Goal: Task Accomplishment & Management: Manage account settings

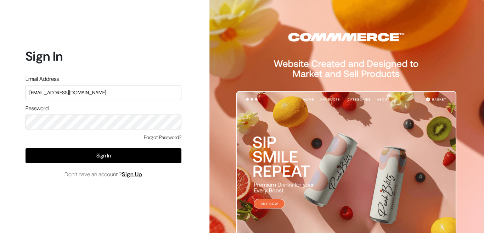
type input "conayu169@gmail.com"
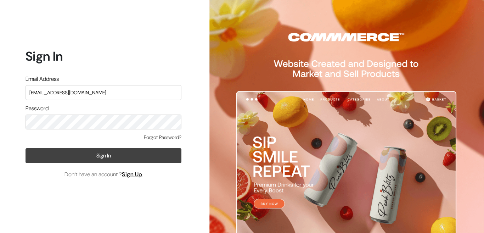
click at [58, 152] on button "Sign In" at bounding box center [103, 155] width 156 height 15
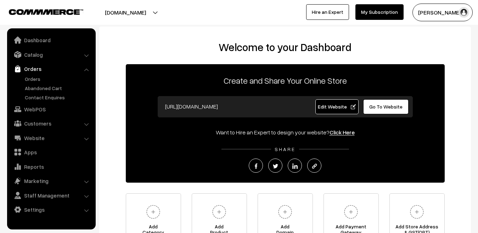
click at [32, 78] on link "Orders" at bounding box center [58, 78] width 70 height 7
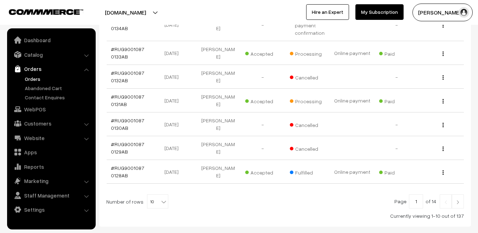
scroll to position [252, 0]
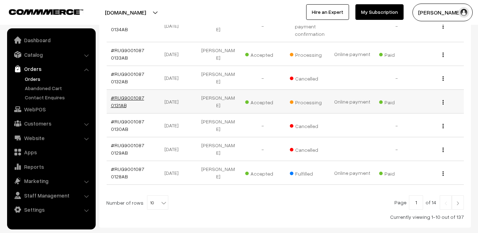
click at [127, 95] on link "#RUG90010870131AB" at bounding box center [127, 101] width 33 height 13
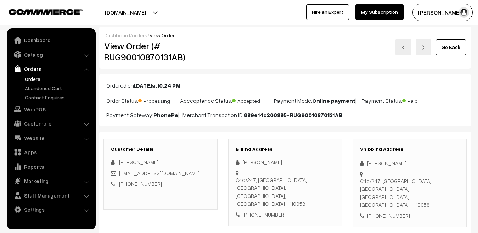
click at [137, 36] on link "orders" at bounding box center [140, 35] width 16 height 6
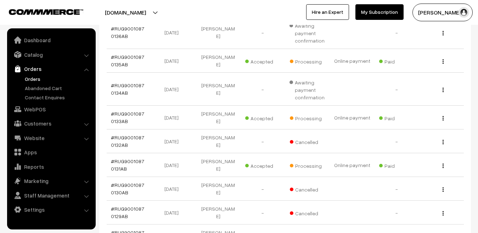
scroll to position [186, 0]
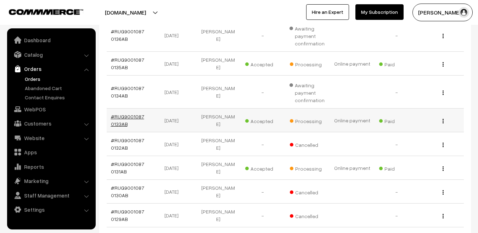
click at [132, 113] on link "#RUG90010870133AB" at bounding box center [127, 119] width 33 height 13
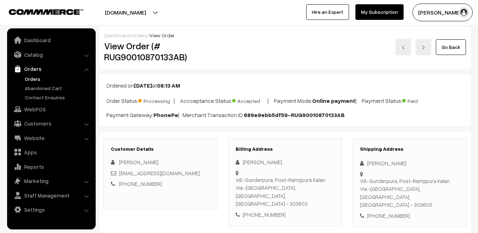
click at [136, 36] on link "orders" at bounding box center [140, 35] width 16 height 6
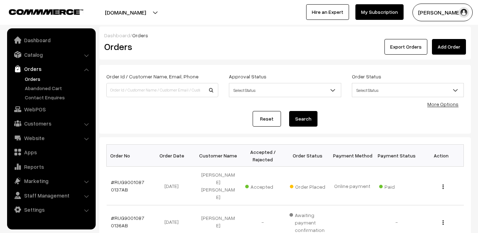
scroll to position [138, 0]
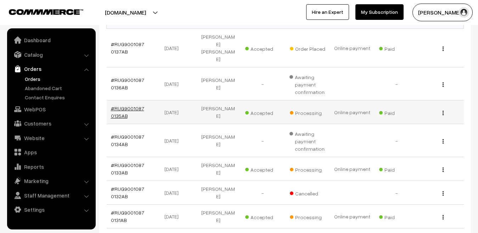
click at [128, 105] on link "#RUG90010870135AB" at bounding box center [127, 111] width 33 height 13
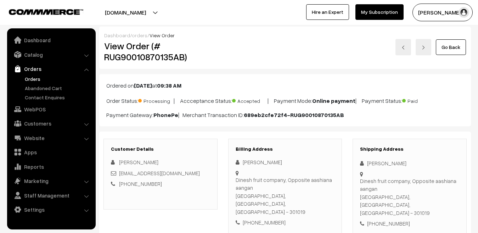
click at [135, 36] on link "orders" at bounding box center [140, 35] width 16 height 6
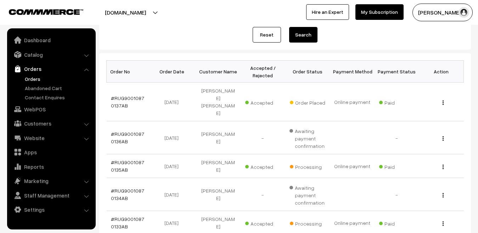
scroll to position [84, 0]
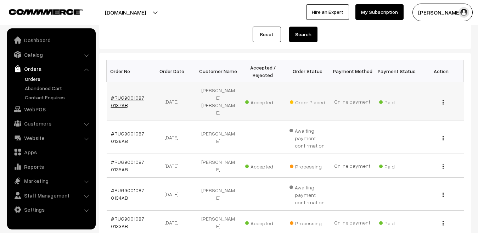
click at [137, 95] on link "#RUG90010870137AB" at bounding box center [127, 101] width 33 height 13
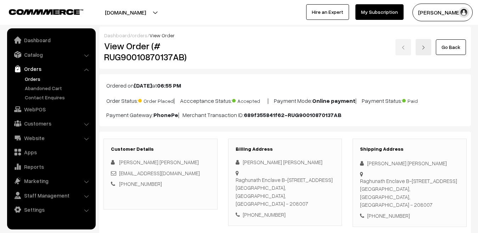
click at [139, 36] on link "orders" at bounding box center [140, 35] width 16 height 6
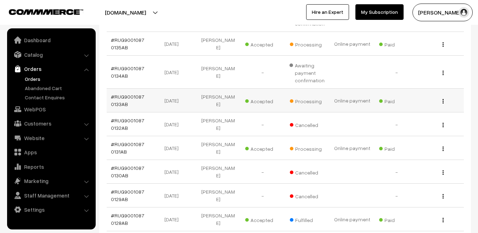
scroll to position [203, 0]
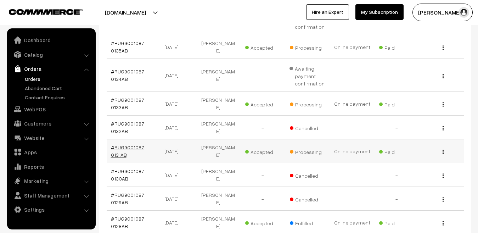
click at [136, 144] on link "#RUG90010870131AB" at bounding box center [127, 150] width 33 height 13
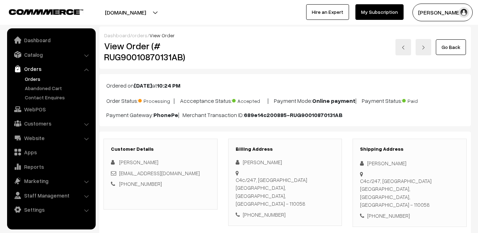
click at [31, 79] on link "Orders" at bounding box center [58, 78] width 70 height 7
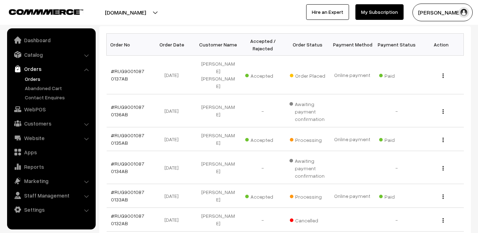
scroll to position [111, 0]
click at [127, 68] on link "#RUG90010870137AB" at bounding box center [127, 74] width 33 height 13
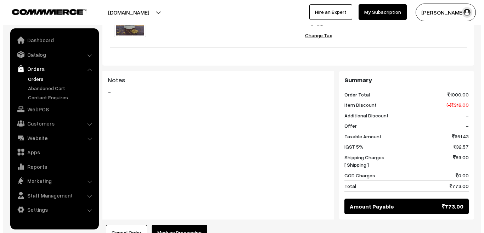
scroll to position [372, 0]
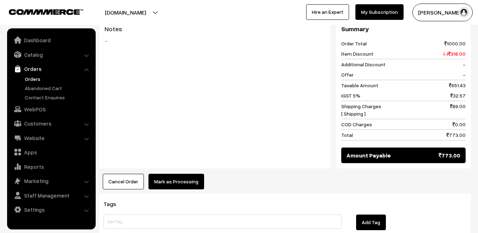
click at [175, 173] on button "Mark as Processing" at bounding box center [176, 181] width 56 height 16
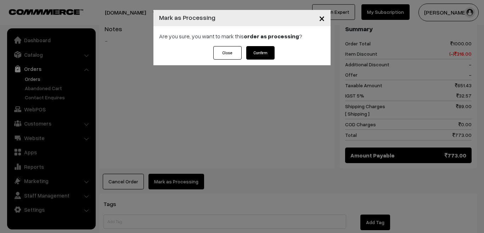
click at [257, 50] on button "Confirm" at bounding box center [260, 52] width 28 height 13
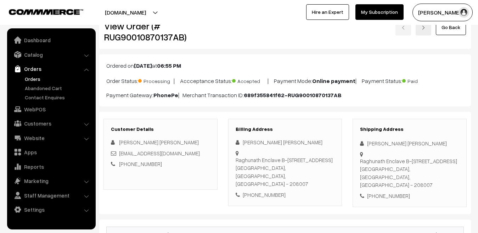
scroll to position [8, 0]
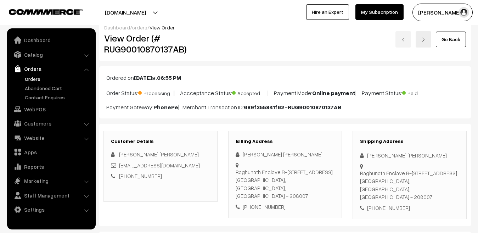
click at [136, 29] on link "orders" at bounding box center [140, 27] width 16 height 6
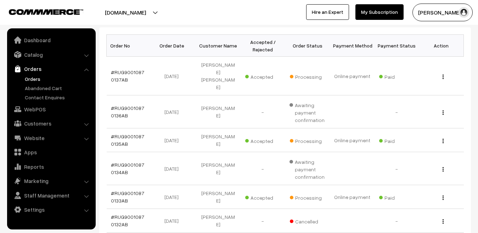
scroll to position [109, 0]
click at [377, 102] on td "-" at bounding box center [396, 112] width 45 height 33
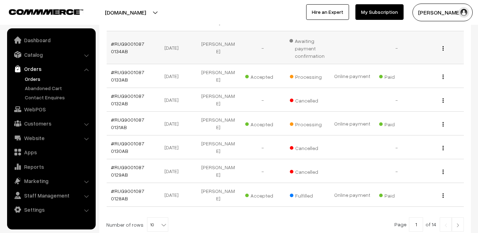
scroll to position [232, 0]
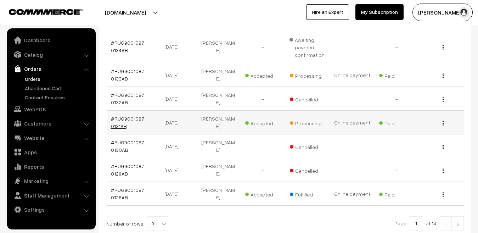
click at [126, 115] on link "#RUG90010870131AB" at bounding box center [127, 121] width 33 height 13
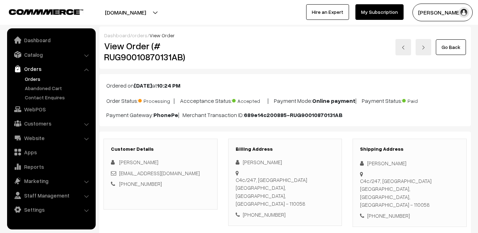
scroll to position [1, 0]
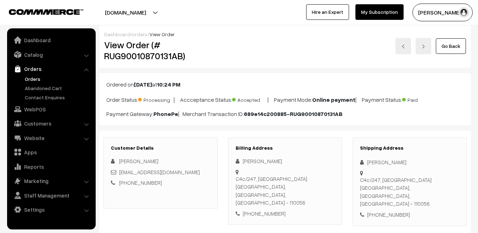
click at [138, 32] on link "orders" at bounding box center [140, 34] width 16 height 6
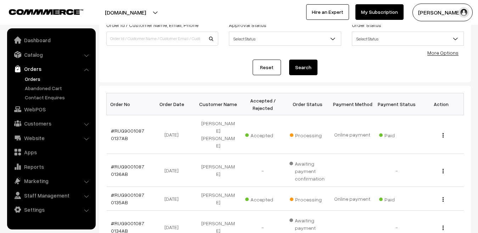
scroll to position [51, 0]
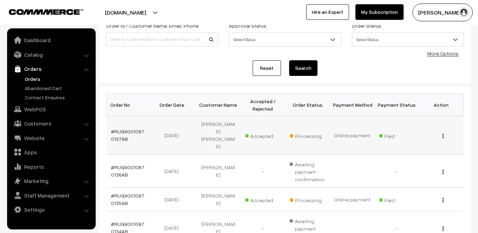
click at [126, 131] on td "#RUG90010870137AB" at bounding box center [129, 135] width 45 height 39
click at [124, 128] on link "#RUG90010870137AB" at bounding box center [127, 134] width 33 height 13
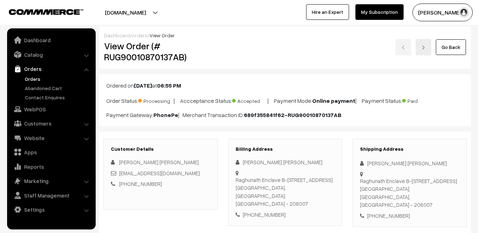
click at [138, 37] on link "orders" at bounding box center [140, 35] width 16 height 6
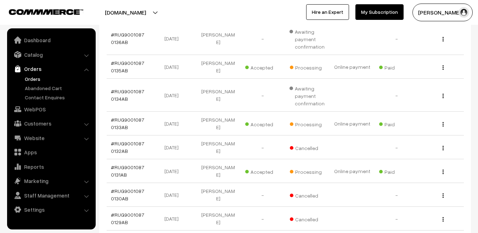
scroll to position [183, 0]
click at [129, 117] on link "#RUG90010870133AB" at bounding box center [127, 123] width 33 height 13
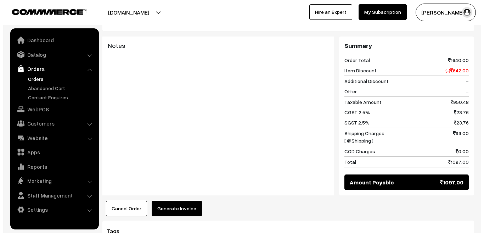
scroll to position [287, 0]
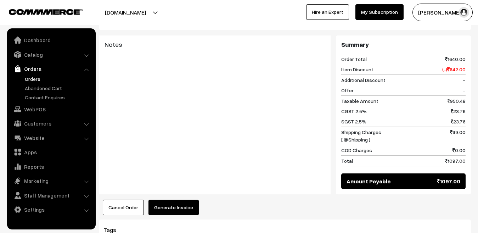
click at [175, 199] on button "Generate Invoice" at bounding box center [173, 207] width 50 height 16
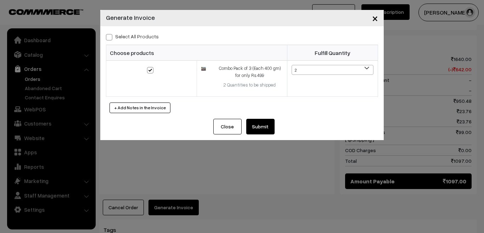
click at [110, 37] on span at bounding box center [109, 37] width 6 height 6
click at [110, 37] on input "Select All Products" at bounding box center [108, 36] width 5 height 5
checkbox input "true"
click at [262, 126] on button "Submit" at bounding box center [260, 127] width 28 height 16
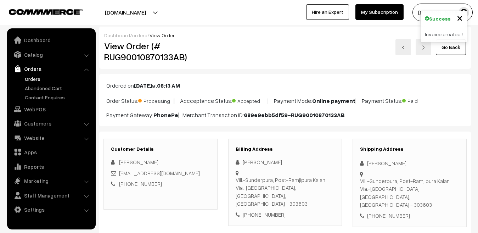
click at [138, 38] on link "orders" at bounding box center [140, 35] width 16 height 6
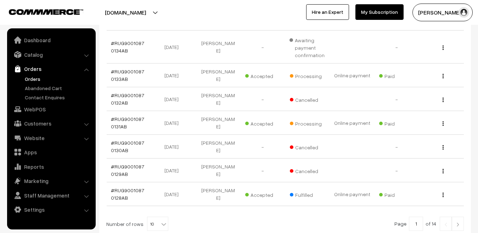
scroll to position [231, 0]
click at [121, 111] on td "#RUG90010870131AB" at bounding box center [129, 123] width 45 height 24
click at [120, 116] on link "#RUG90010870131AB" at bounding box center [127, 122] width 33 height 13
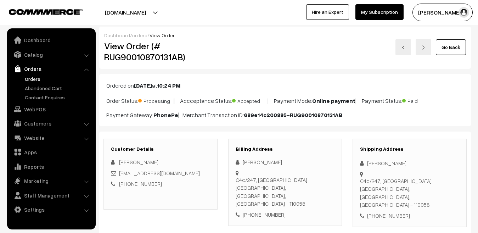
drag, startPoint x: 156, startPoint y: 162, endPoint x: 118, endPoint y: 164, distance: 37.9
click at [118, 164] on div "Sudhanshu Joshi" at bounding box center [160, 162] width 99 height 8
copy div "[PERSON_NAME]"
drag, startPoint x: 165, startPoint y: 173, endPoint x: 120, endPoint y: 175, distance: 44.6
click at [120, 175] on div "[EMAIL_ADDRESS][DOMAIN_NAME]" at bounding box center [160, 173] width 99 height 8
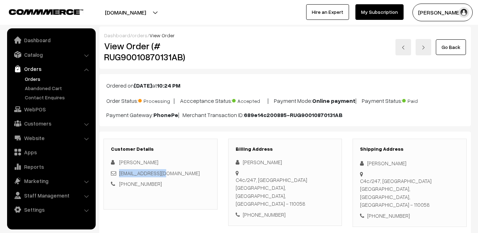
copy link "sudsjoe@gmail.com"
drag, startPoint x: 154, startPoint y: 182, endPoint x: 129, endPoint y: 186, distance: 25.7
click at [129, 186] on div "+91 9560210418" at bounding box center [160, 184] width 99 height 8
copy link "9560210418"
drag, startPoint x: 368, startPoint y: 174, endPoint x: 410, endPoint y: 172, distance: 42.2
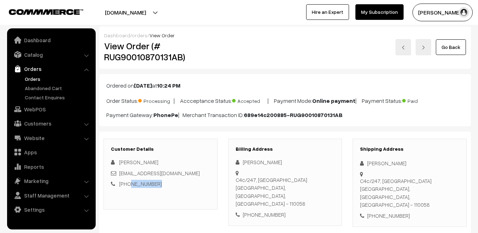
click at [410, 177] on div "C4c/247, Janakpuri New Delhi, Delhi, India - 110058" at bounding box center [409, 193] width 99 height 32
copy div "C4c/247, Janakpuri"
drag, startPoint x: 367, startPoint y: 182, endPoint x: 389, endPoint y: 184, distance: 21.7
click at [389, 184] on div "C4c/247, Janakpuri New Delhi, Delhi, India - 110058" at bounding box center [409, 193] width 99 height 32
copy div "New Delhi"
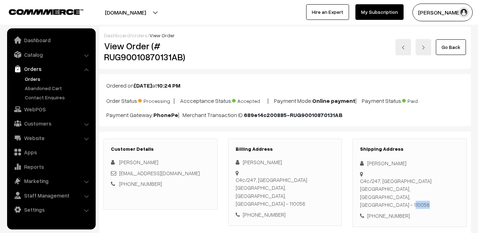
drag, startPoint x: 433, startPoint y: 182, endPoint x: 419, endPoint y: 184, distance: 14.4
click at [419, 184] on div "Shipping Address Sudhanshu Joshi C4c/247, Janakpuri New Delhi, Delhi, India - 1…" at bounding box center [409, 182] width 114 height 88
copy div "110058"
click at [137, 36] on link "orders" at bounding box center [140, 35] width 16 height 6
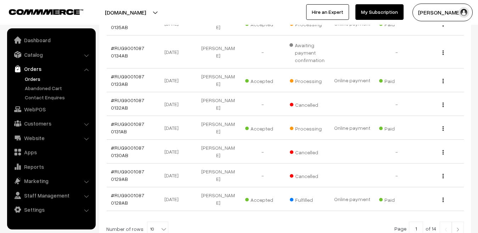
scroll to position [227, 0]
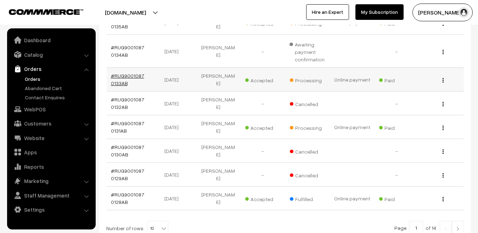
click at [125, 73] on link "#RUG90010870133AB" at bounding box center [127, 79] width 33 height 13
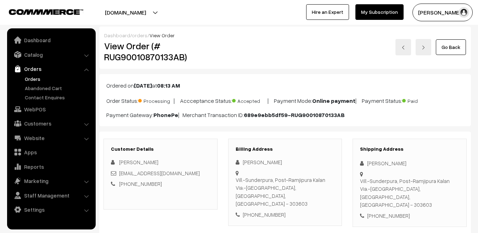
click at [136, 34] on link "orders" at bounding box center [140, 35] width 16 height 6
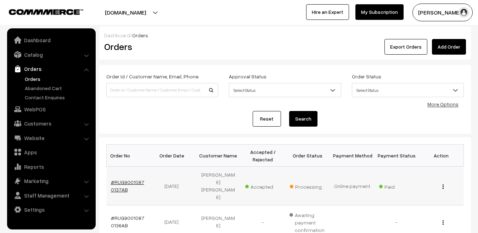
click at [113, 179] on link "#RUG90010870137AB" at bounding box center [127, 185] width 33 height 13
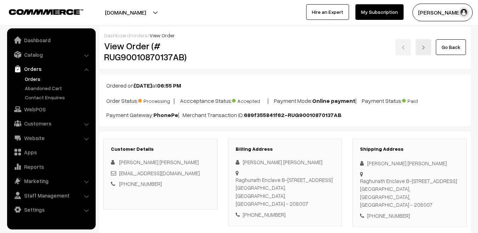
click at [135, 35] on link "orders" at bounding box center [140, 35] width 16 height 6
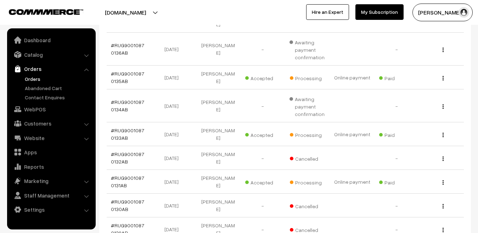
scroll to position [171, 0]
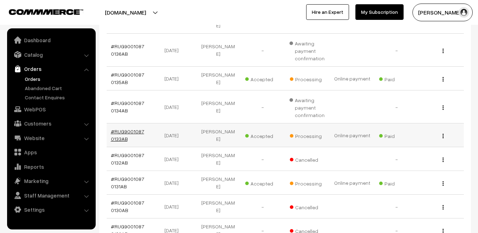
click at [137, 128] on link "#RUG90010870133AB" at bounding box center [127, 134] width 33 height 13
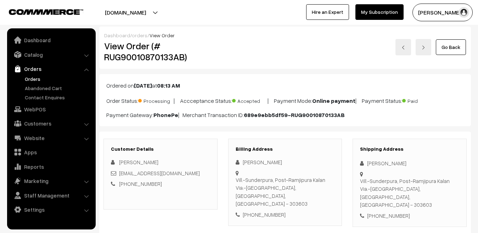
click at [136, 34] on link "orders" at bounding box center [140, 35] width 16 height 6
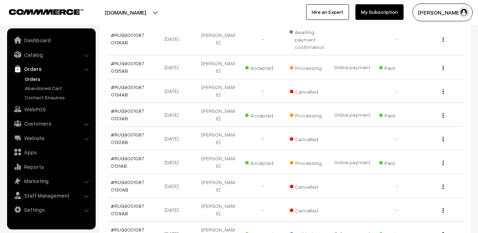
scroll to position [183, 0]
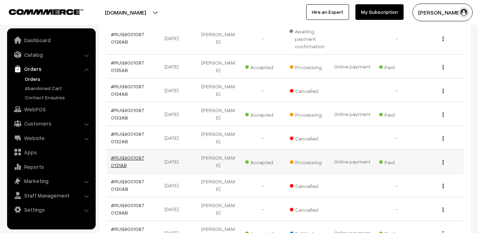
click at [129, 154] on link "#RUG90010870131AB" at bounding box center [127, 160] width 33 height 13
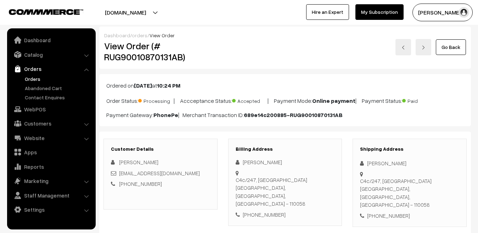
click at [135, 36] on link "orders" at bounding box center [140, 35] width 16 height 6
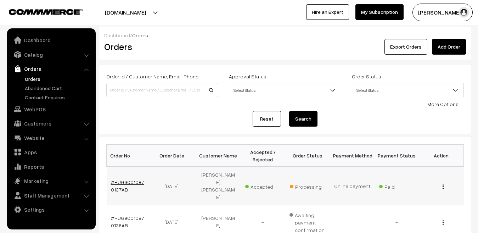
click at [121, 179] on link "#RUG90010870137AB" at bounding box center [127, 185] width 33 height 13
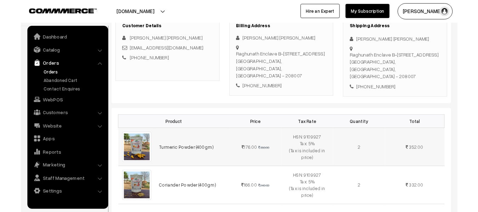
scroll to position [120, 0]
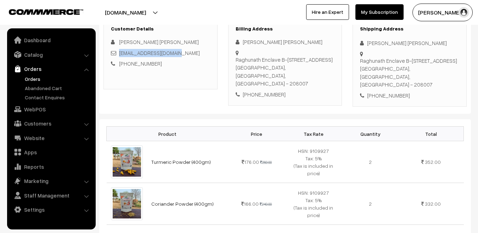
drag, startPoint x: 184, startPoint y: 54, endPoint x: 120, endPoint y: 51, distance: 64.5
click at [120, 51] on div "munmun070986@gmail.com" at bounding box center [160, 53] width 99 height 8
copy link "munmun070986@gmail.com"
click at [195, 85] on div "Customer Details Munmun Munmun munmun070986@gmail.com +91 8765515940" at bounding box center [160, 53] width 114 height 71
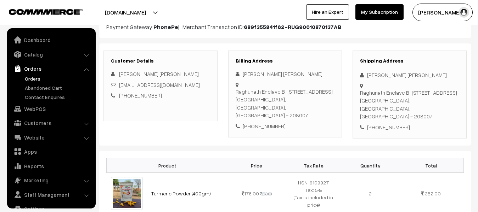
scroll to position [82, 0]
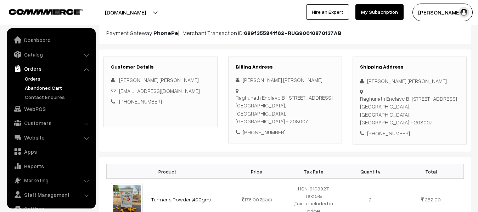
click at [49, 87] on link "Abandoned Cart" at bounding box center [58, 87] width 70 height 7
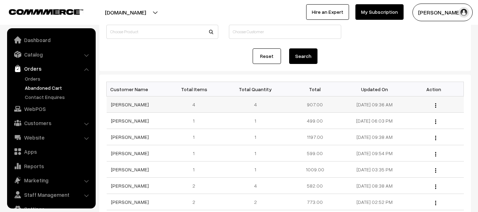
scroll to position [14, 0]
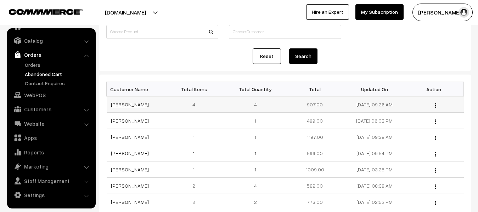
click at [128, 106] on link "[PERSON_NAME]" at bounding box center [130, 105] width 38 height 6
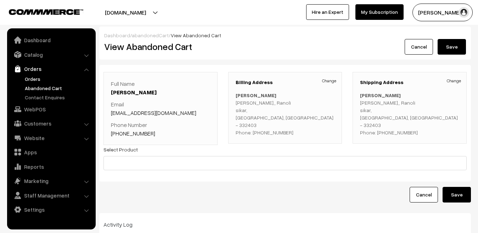
click at [29, 77] on link "Orders" at bounding box center [58, 78] width 70 height 7
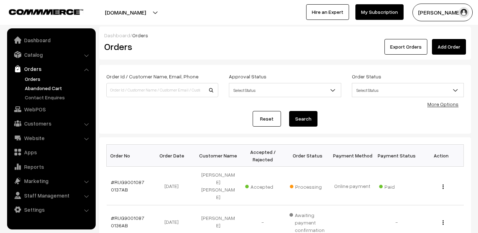
click at [47, 90] on link "Abandoned Cart" at bounding box center [58, 87] width 70 height 7
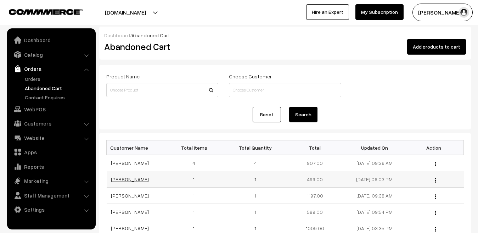
click at [127, 177] on link "[PERSON_NAME]" at bounding box center [130, 179] width 38 height 6
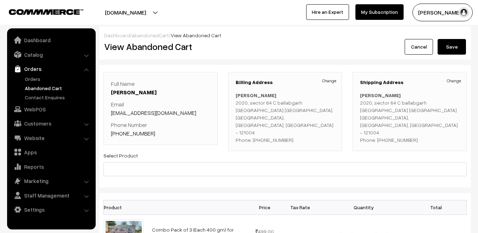
click at [137, 36] on link "abandonedCart" at bounding box center [150, 35] width 37 height 6
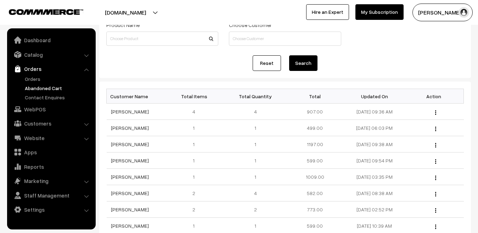
scroll to position [53, 0]
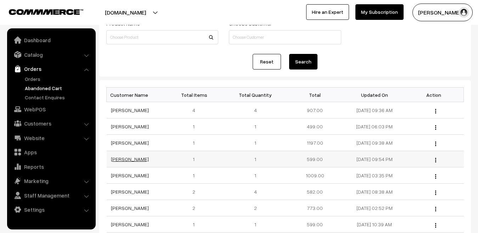
click at [126, 161] on link "KHEMLAL Dewangan" at bounding box center [130, 159] width 38 height 6
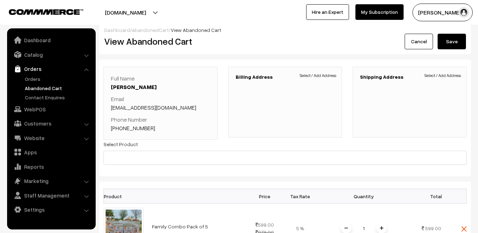
scroll to position [6, 0]
click at [138, 30] on link "abandonedCart" at bounding box center [150, 29] width 37 height 6
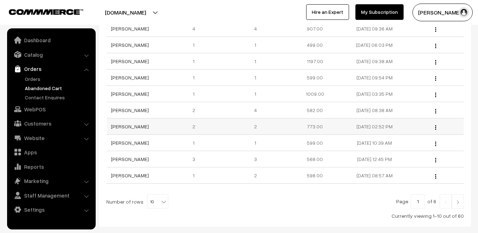
scroll to position [136, 0]
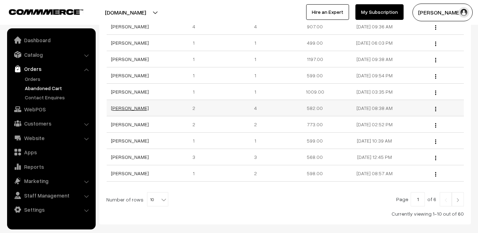
click at [131, 110] on link "[PERSON_NAME]" at bounding box center [130, 108] width 38 height 6
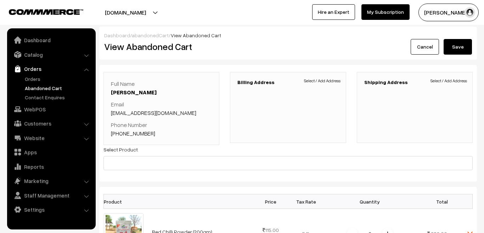
click at [149, 37] on link "abandonedCart" at bounding box center [150, 35] width 37 height 6
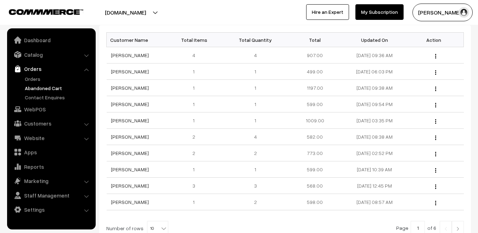
scroll to position [109, 0]
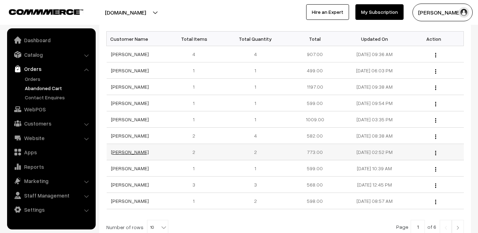
click at [141, 153] on link "[PERSON_NAME]" at bounding box center [130, 152] width 38 height 6
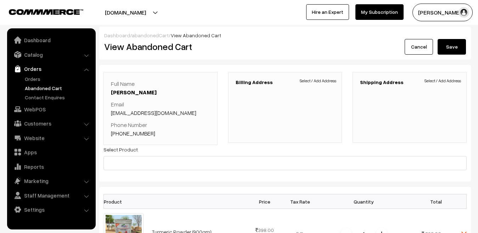
click at [152, 36] on link "abandonedCart" at bounding box center [150, 35] width 37 height 6
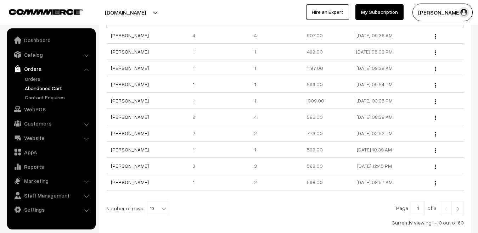
scroll to position [128, 0]
click at [129, 149] on link "[PERSON_NAME]" at bounding box center [130, 149] width 38 height 6
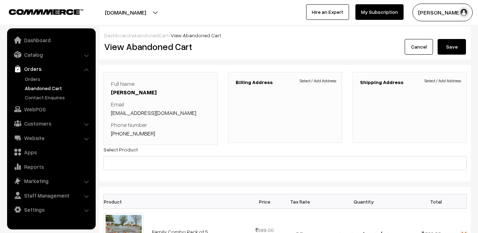
click at [139, 34] on link "abandonedCart" at bounding box center [150, 35] width 37 height 6
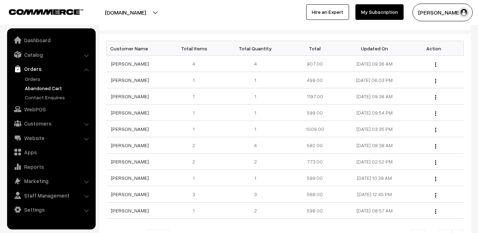
scroll to position [100, 0]
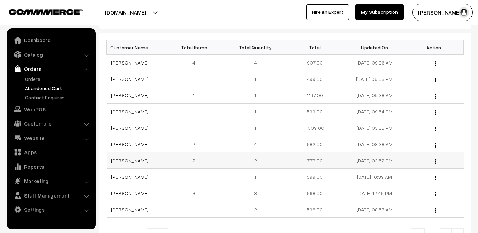
click at [135, 161] on link "[PERSON_NAME]" at bounding box center [130, 160] width 38 height 6
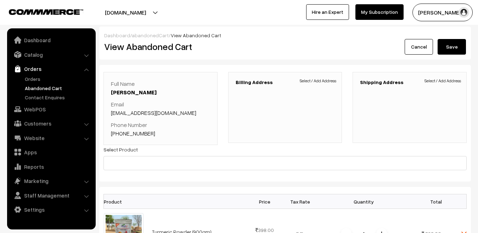
click at [144, 38] on link "abandonedCart" at bounding box center [150, 35] width 37 height 6
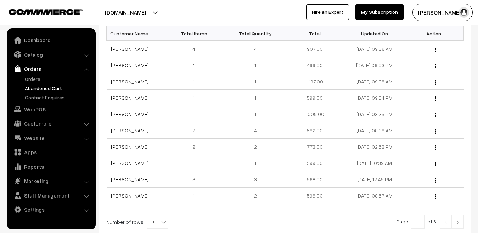
scroll to position [115, 0]
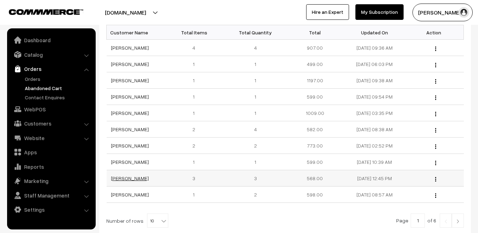
click at [136, 178] on link "[PERSON_NAME]" at bounding box center [130, 178] width 38 height 6
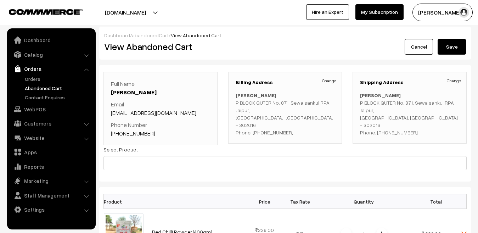
click at [140, 36] on link "abandonedCart" at bounding box center [150, 35] width 37 height 6
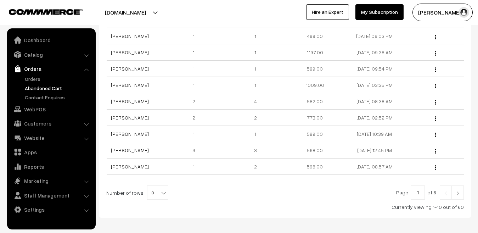
scroll to position [144, 0]
click at [120, 165] on link "[PERSON_NAME]" at bounding box center [130, 165] width 38 height 6
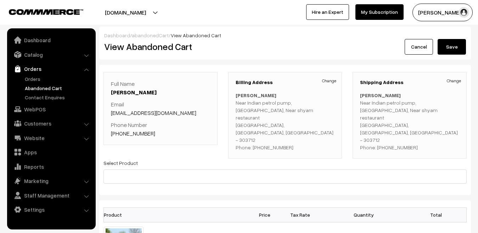
click at [143, 36] on link "abandonedCart" at bounding box center [150, 35] width 37 height 6
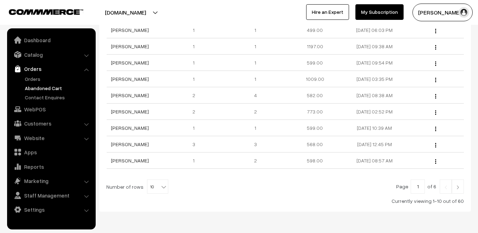
scroll to position [154, 0]
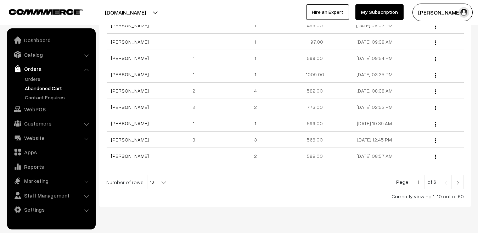
click at [455, 181] on img at bounding box center [457, 182] width 6 height 4
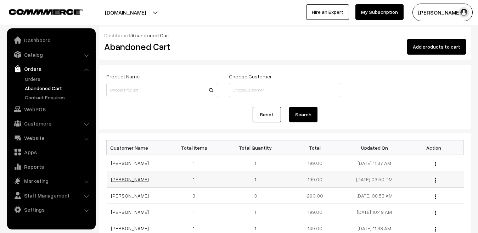
click at [119, 181] on link "[PERSON_NAME]" at bounding box center [130, 179] width 38 height 6
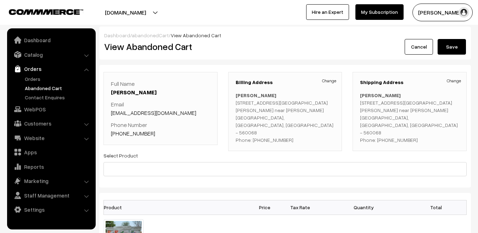
click at [145, 34] on link "abandonedCart" at bounding box center [150, 35] width 37 height 6
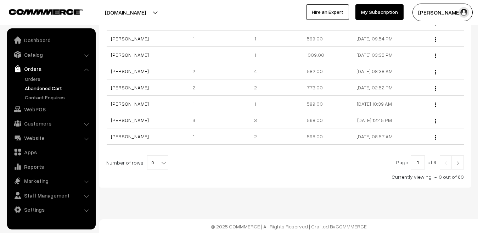
scroll to position [174, 0]
click at [160, 161] on b at bounding box center [163, 161] width 7 height 7
select select "20"
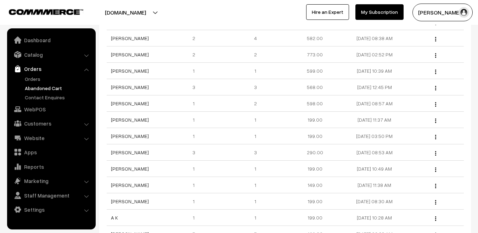
scroll to position [203, 0]
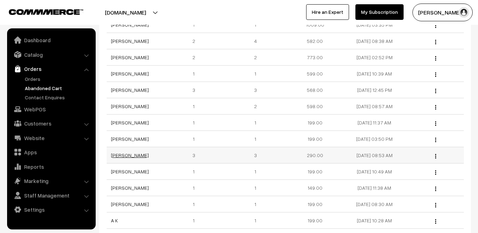
click at [129, 153] on link "[PERSON_NAME]" at bounding box center [130, 155] width 38 height 6
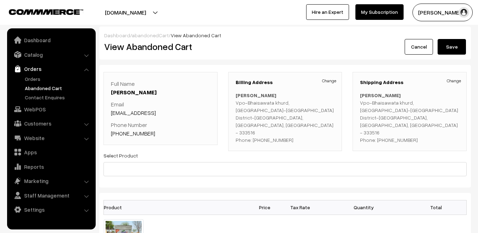
click at [144, 36] on link "abandonedCart" at bounding box center [150, 35] width 37 height 6
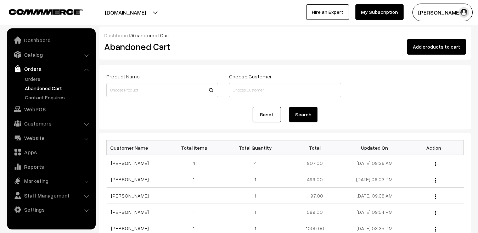
scroll to position [139, 0]
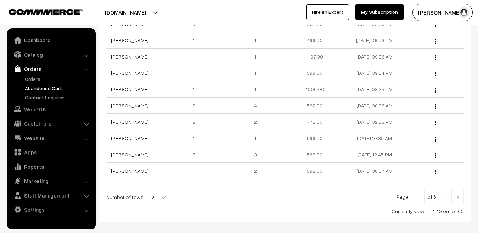
click at [161, 193] on span at bounding box center [164, 194] width 7 height 9
select select "20"
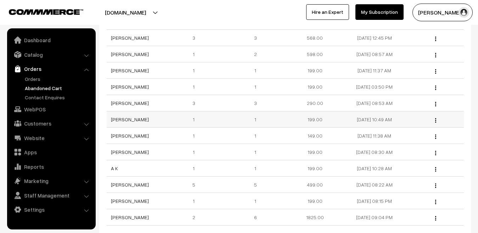
scroll to position [256, 0]
click at [129, 120] on link "[PERSON_NAME]" at bounding box center [130, 118] width 38 height 6
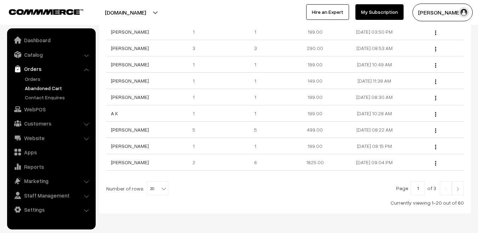
scroll to position [320, 0]
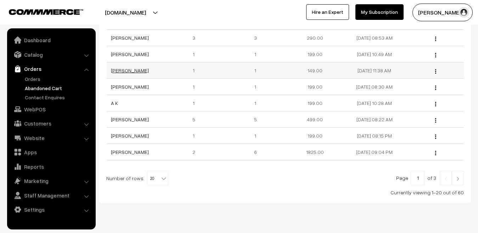
click at [124, 70] on link "Anjali Shukla" at bounding box center [130, 70] width 38 height 6
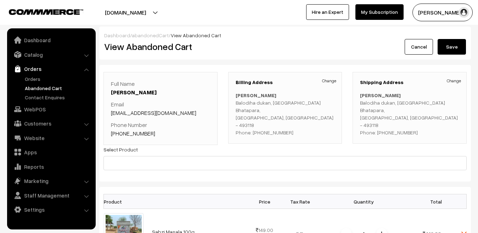
click at [149, 35] on link "abandonedCart" at bounding box center [150, 35] width 37 height 6
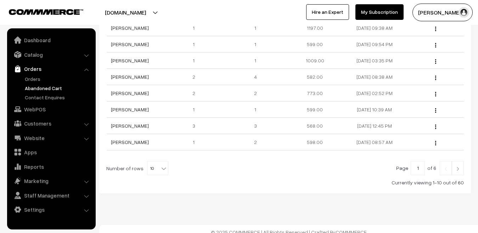
scroll to position [174, 0]
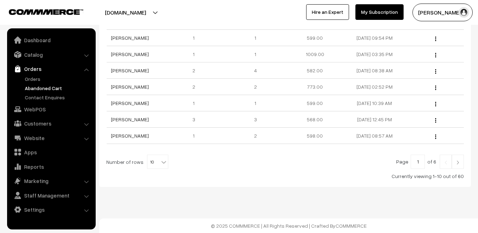
click at [160, 165] on b at bounding box center [163, 161] width 7 height 7
select select "20"
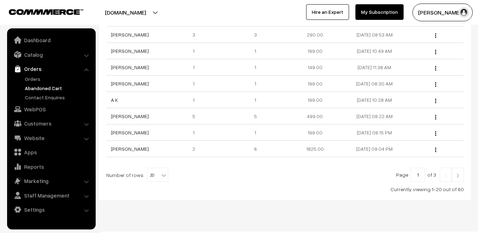
scroll to position [326, 0]
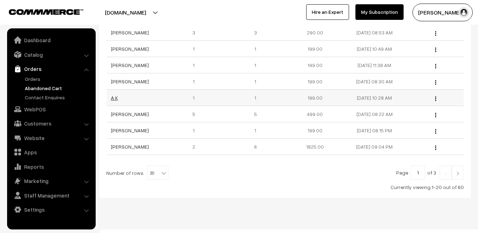
click at [115, 98] on link "A K" at bounding box center [114, 98] width 7 height 6
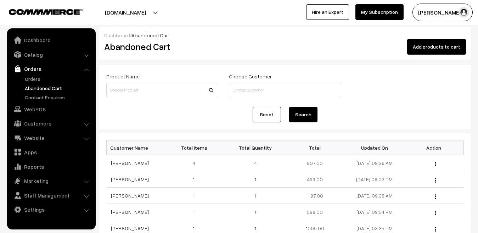
scroll to position [326, 0]
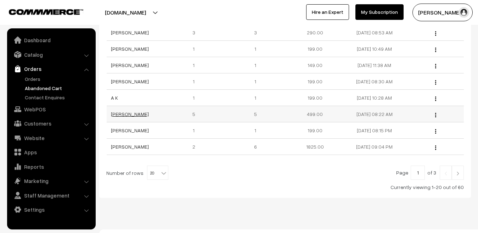
click at [129, 116] on link "[PERSON_NAME]" at bounding box center [130, 114] width 38 height 6
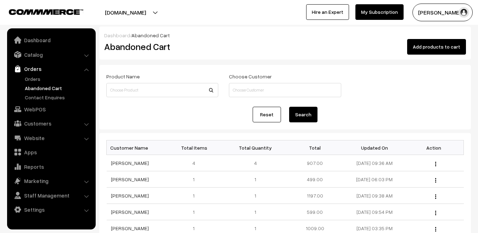
scroll to position [326, 0]
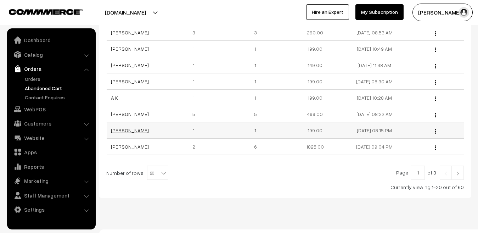
click at [130, 131] on link "Gopal singh Jat" at bounding box center [130, 130] width 38 height 6
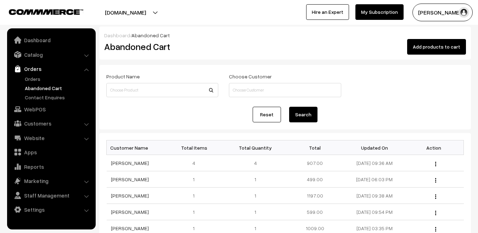
scroll to position [326, 0]
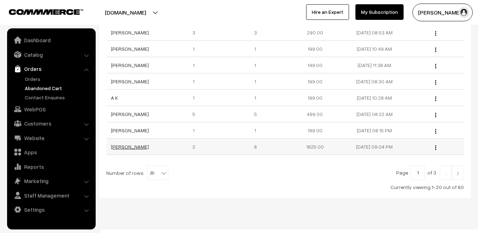
click at [128, 146] on link "Saurabh kumar" at bounding box center [130, 146] width 38 height 6
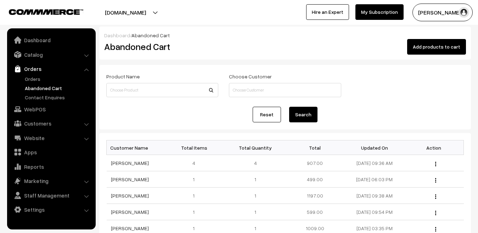
scroll to position [337, 0]
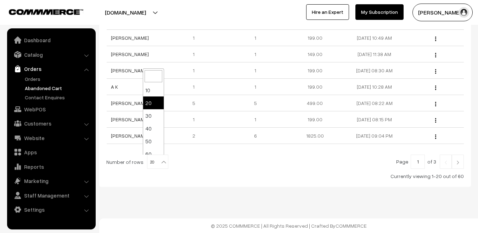
click at [154, 165] on span "20" at bounding box center [157, 162] width 21 height 14
select select "30"
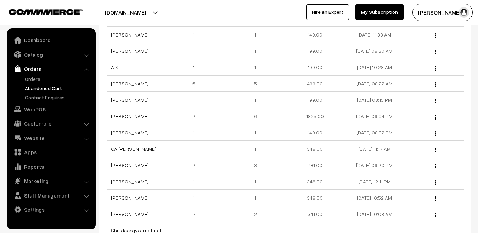
scroll to position [366, 0]
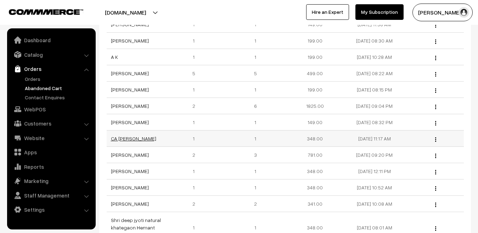
click at [131, 140] on link "CA [PERSON_NAME]" at bounding box center [133, 138] width 45 height 6
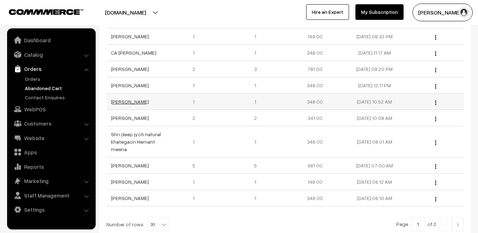
scroll to position [451, 0]
click at [122, 89] on link "[PERSON_NAME]" at bounding box center [130, 86] width 38 height 6
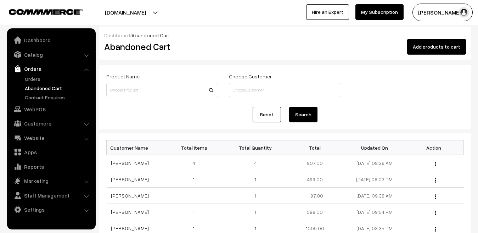
scroll to position [451, 0]
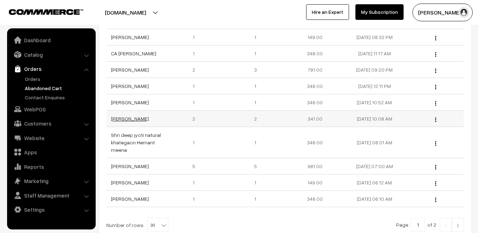
click at [128, 121] on link "[PERSON_NAME]" at bounding box center [130, 118] width 38 height 6
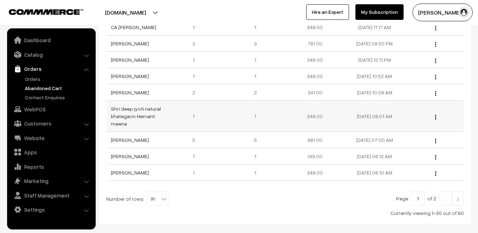
scroll to position [481, 0]
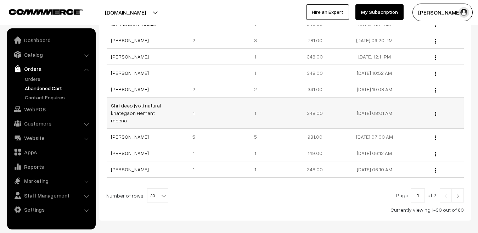
click at [136, 116] on td "Shri deep jyoti natural khategaon Hemant meena" at bounding box center [136, 112] width 59 height 31
click at [136, 114] on link "Shri deep jyoti natural khategaon Hemant meena" at bounding box center [136, 112] width 50 height 21
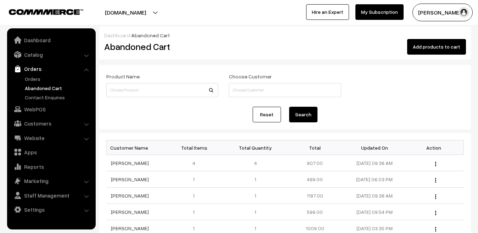
scroll to position [481, 0]
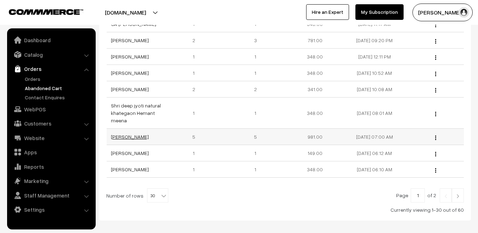
click at [132, 139] on link "[PERSON_NAME]" at bounding box center [130, 136] width 38 height 6
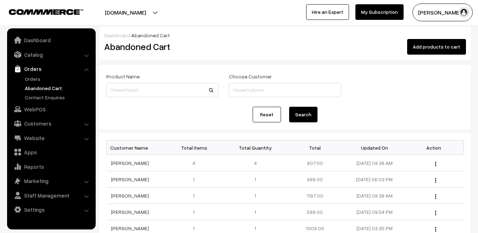
scroll to position [481, 0]
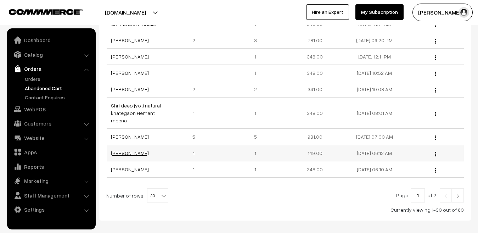
click at [130, 156] on link "[PERSON_NAME]" at bounding box center [130, 153] width 38 height 6
click at [133, 172] on link "[PERSON_NAME]" at bounding box center [130, 169] width 38 height 6
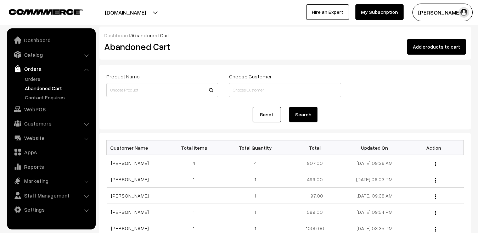
scroll to position [481, 0]
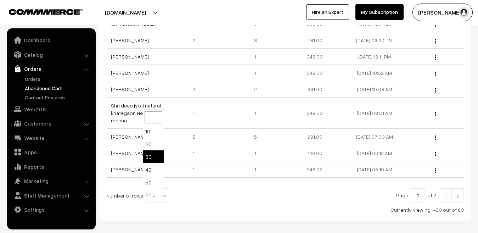
click at [153, 203] on span "30" at bounding box center [157, 195] width 21 height 14
select select "40"
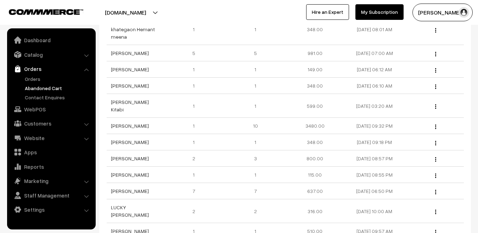
scroll to position [565, 0]
click at [126, 110] on link "[PERSON_NAME] Kitabi" at bounding box center [130, 104] width 38 height 13
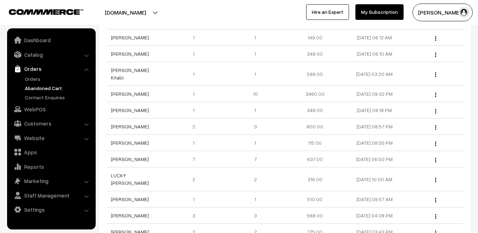
scroll to position [596, 0]
click at [129, 96] on link "Gayathri Mude" at bounding box center [130, 94] width 38 height 6
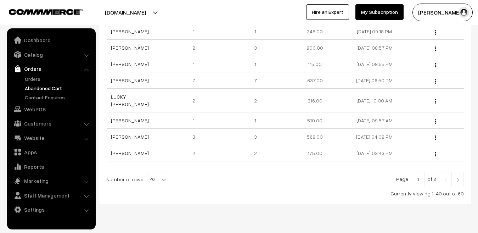
scroll to position [685, 0]
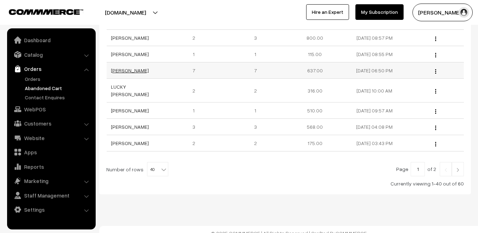
click at [132, 72] on link "[PERSON_NAME]" at bounding box center [130, 70] width 38 height 6
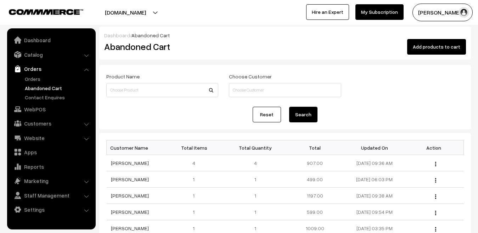
scroll to position [685, 0]
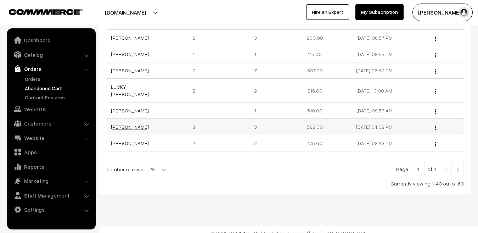
click at [126, 124] on link "[PERSON_NAME]" at bounding box center [130, 127] width 38 height 6
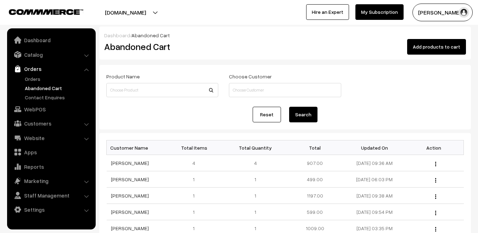
scroll to position [684, 0]
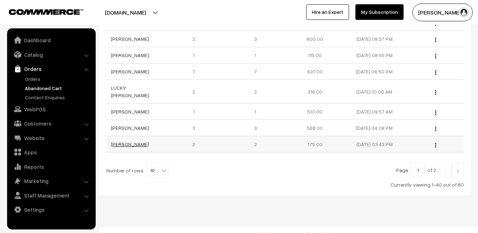
click at [133, 141] on link "[PERSON_NAME]" at bounding box center [130, 144] width 38 height 6
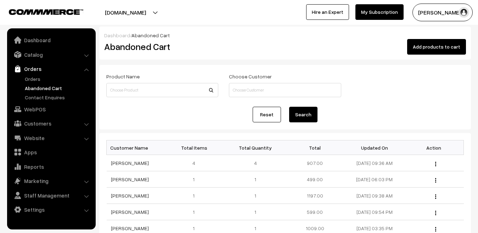
scroll to position [684, 0]
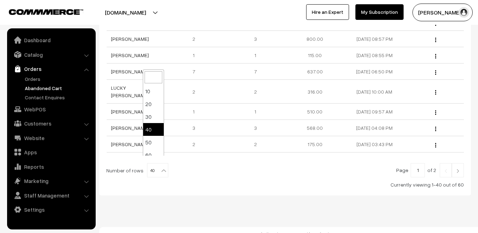
click at [160, 167] on b at bounding box center [163, 170] width 7 height 7
select select "50"
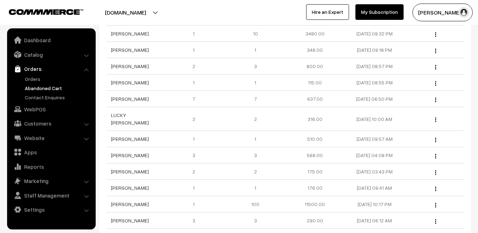
scroll to position [656, 0]
click at [137, 65] on link "[PERSON_NAME]" at bounding box center [130, 66] width 38 height 6
